Goal: Transaction & Acquisition: Book appointment/travel/reservation

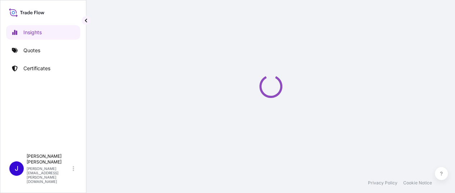
select select "2025"
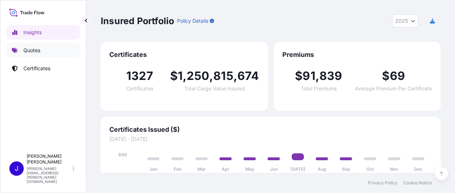
click at [30, 55] on link "Quotes" at bounding box center [43, 50] width 74 height 14
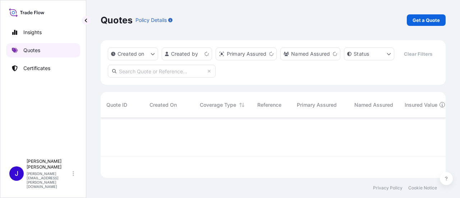
scroll to position [59, 339]
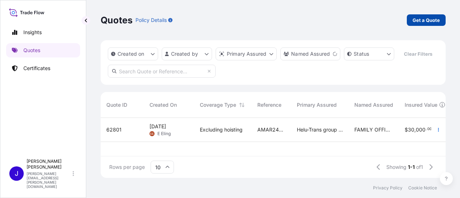
click at [427, 20] on p "Get a Quote" at bounding box center [426, 20] width 27 height 7
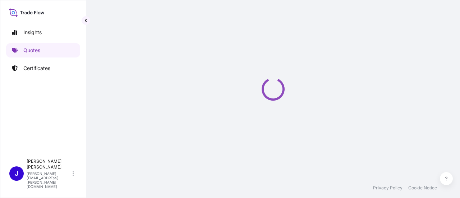
select select "AIR"
select select "27"
select select "Transit"
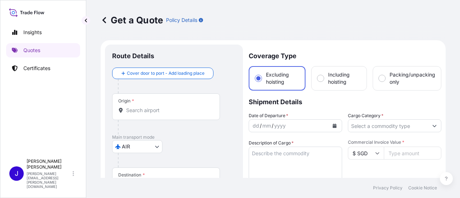
scroll to position [12, 0]
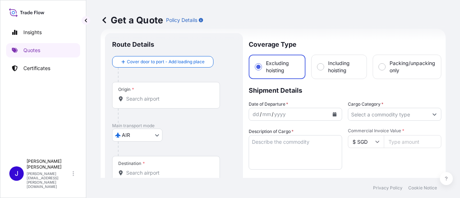
click at [144, 103] on div "Origin *" at bounding box center [166, 95] width 108 height 27
click at [144, 102] on input "Origin *" at bounding box center [168, 98] width 85 height 7
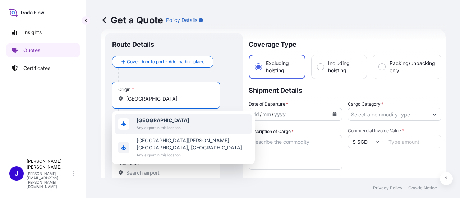
click at [152, 122] on b "[GEOGRAPHIC_DATA]" at bounding box center [163, 120] width 52 height 6
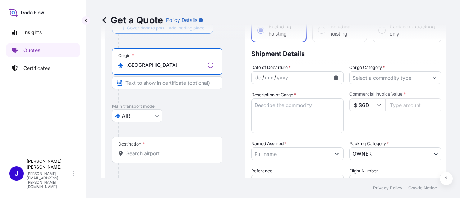
scroll to position [83, 0]
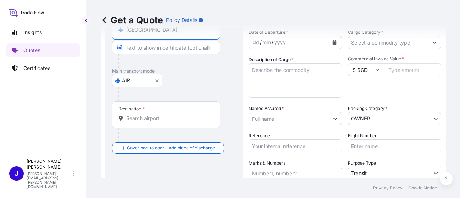
type input "[GEOGRAPHIC_DATA]"
click at [144, 120] on input "Destination *" at bounding box center [168, 118] width 85 height 7
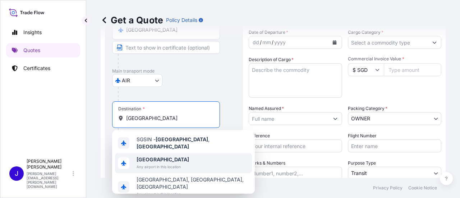
click at [151, 158] on b "[GEOGRAPHIC_DATA]" at bounding box center [163, 159] width 52 height 6
type input "[GEOGRAPHIC_DATA]"
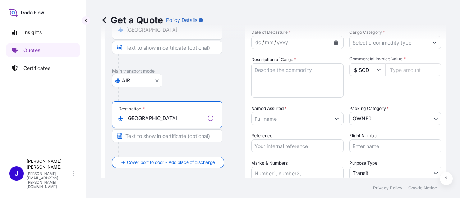
scroll to position [0, 0]
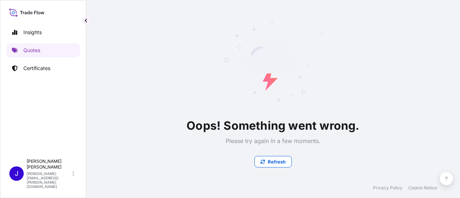
click at [329, 38] on div "Oops! Something went wrong. Please try again in a few moments. Refresh" at bounding box center [273, 89] width 202 height 157
